Goal: Check status: Check status

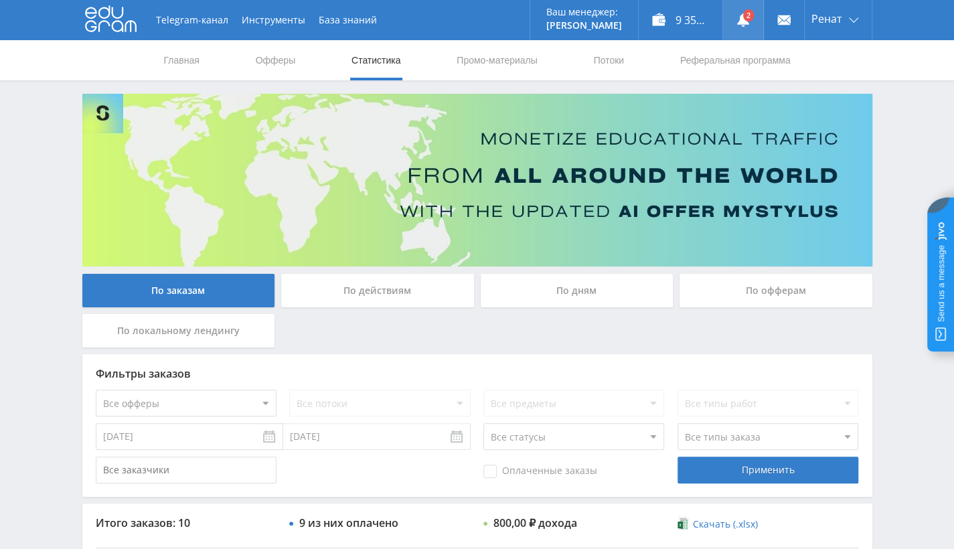
click at [744, 16] on link at bounding box center [743, 20] width 40 height 40
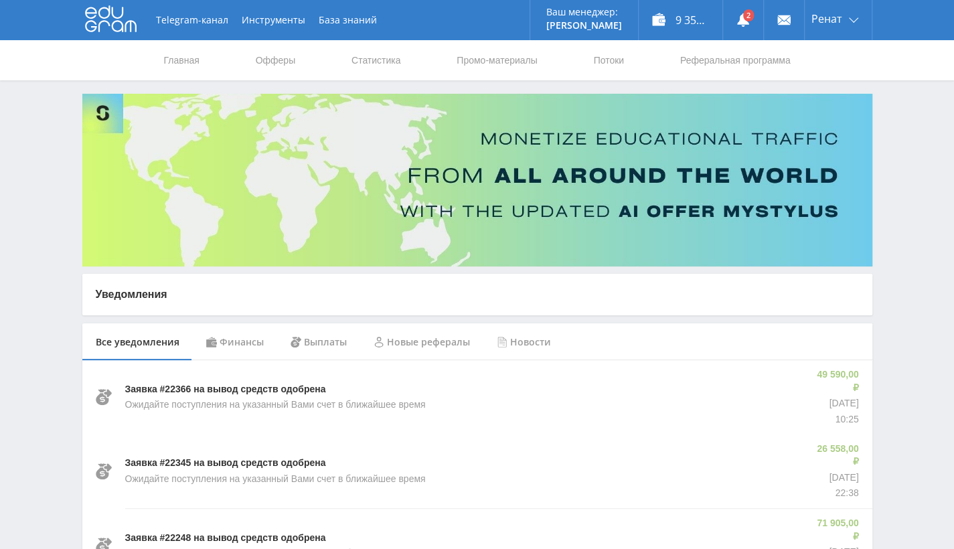
click at [247, 336] on div "Финансы" at bounding box center [235, 341] width 84 height 37
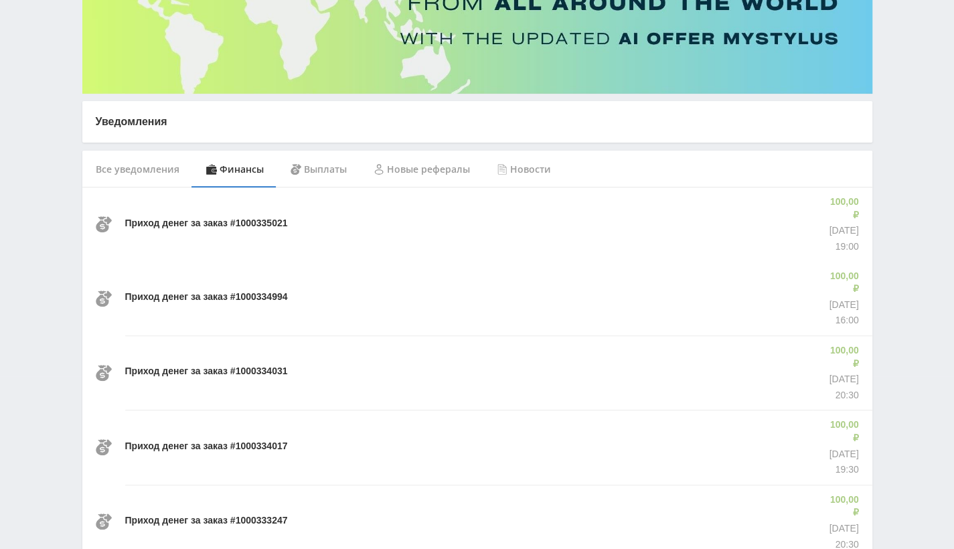
scroll to position [201, 0]
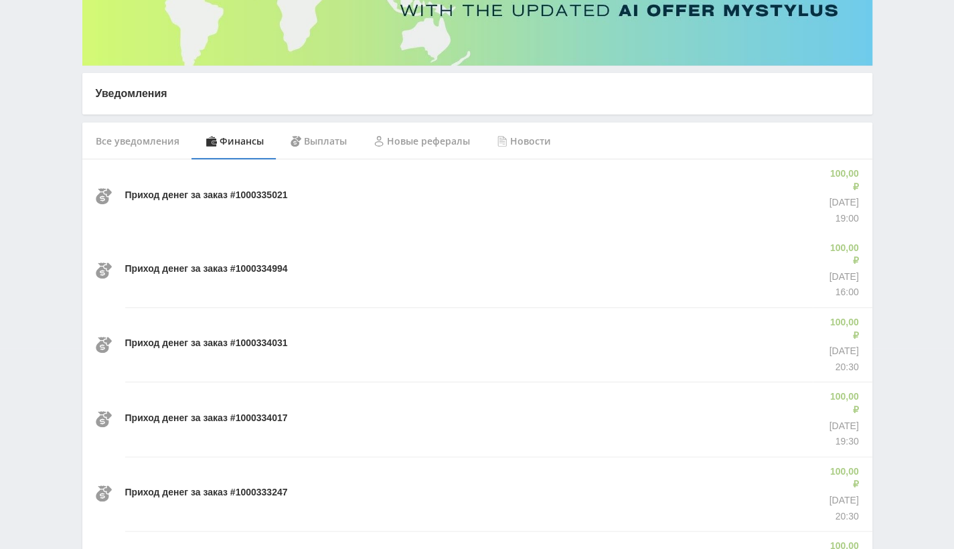
click at [125, 145] on div "Все уведомления" at bounding box center [137, 140] width 110 height 37
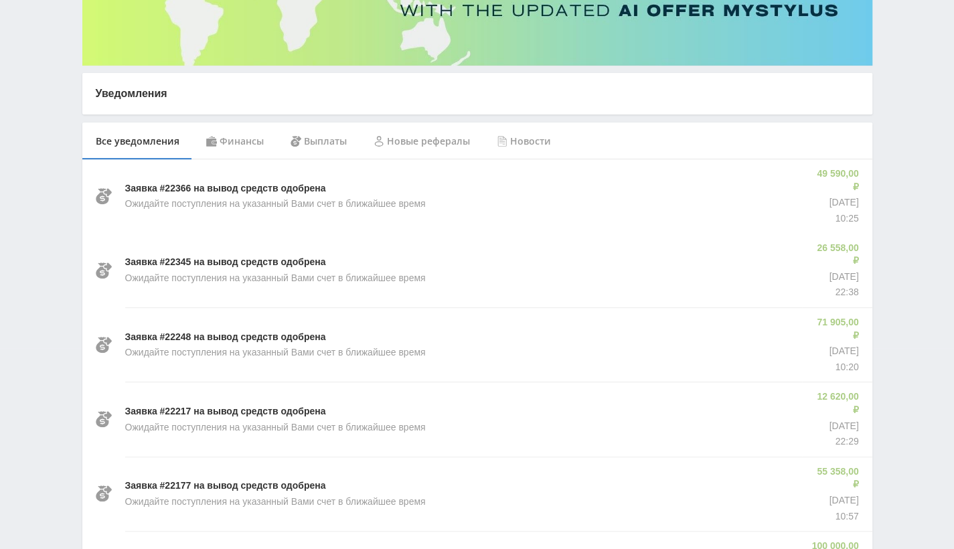
click at [225, 147] on div "Финансы" at bounding box center [235, 140] width 84 height 37
